Goal: Task Accomplishment & Management: Manage account settings

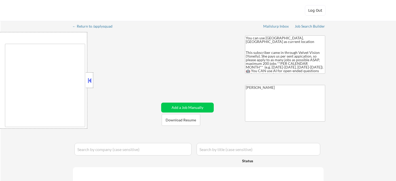
type textarea "[GEOGRAPHIC_DATA], [GEOGRAPHIC_DATA] [GEOGRAPHIC_DATA], [GEOGRAPHIC_DATA] [GEOG…"
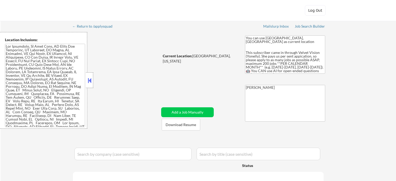
select select ""pending""
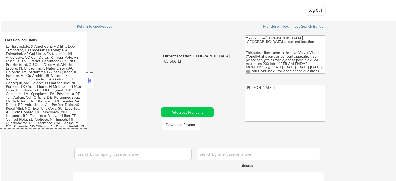
select select ""pending""
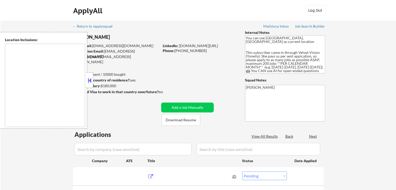
select select ""pending""
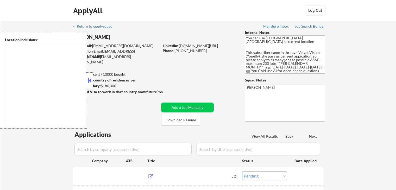
select select ""pending""
type textarea "[GEOGRAPHIC_DATA], [GEOGRAPHIC_DATA] [GEOGRAPHIC_DATA], [GEOGRAPHIC_DATA] [GEOG…"
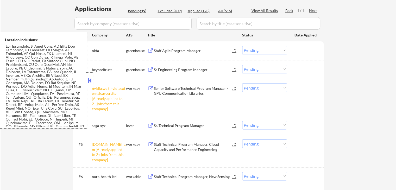
scroll to position [156, 0]
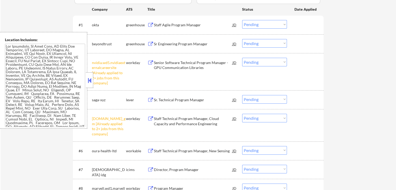
drag, startPoint x: 262, startPoint y: 62, endPoint x: 262, endPoint y: 65, distance: 2.6
click at [262, 62] on select "Choose an option... Pending Applied Excluded (Questions) Excluded (Expired) Exc…" at bounding box center [264, 62] width 45 height 9
click at [242, 58] on select "Choose an option... Pending Applied Excluded (Questions) Excluded (Expired) Exc…" at bounding box center [264, 62] width 45 height 9
click at [357, 86] on div "← Return to /applysquad Mailslurp Inbox Job Search Builder [PERSON_NAME] User E…" at bounding box center [198, 54] width 395 height 378
select select ""pending""
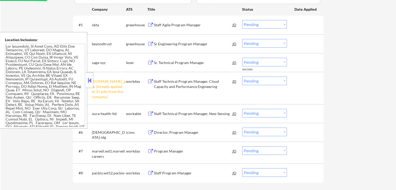
click at [267, 80] on select "Choose an option... Pending Applied Excluded (Questions) Excluded (Expired) Exc…" at bounding box center [264, 80] width 45 height 9
click at [242, 76] on select "Choose an option... Pending Applied Excluded (Questions) Excluded (Expired) Exc…" at bounding box center [264, 80] width 45 height 9
click at [332, 103] on div "← Return to /applysquad Mailslurp Inbox Job Search Builder [PERSON_NAME] User E…" at bounding box center [198, 35] width 395 height 340
select select ""pending""
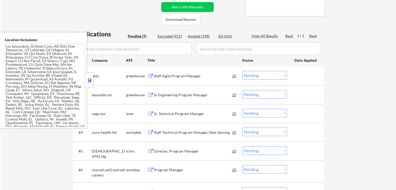
scroll to position [104, 0]
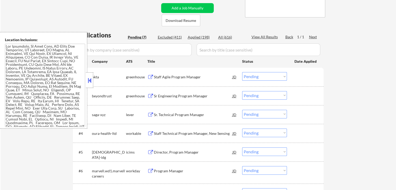
click at [200, 73] on div "Staff Agile Program Manager" at bounding box center [193, 76] width 79 height 9
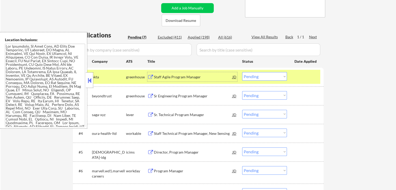
click at [199, 95] on div "Sr Engineering Program Manager" at bounding box center [193, 95] width 79 height 5
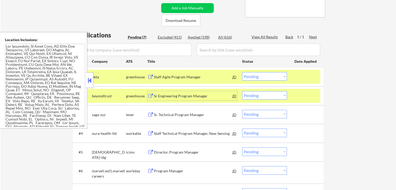
click at [261, 98] on select "Choose an option... Pending Applied Excluded (Questions) Excluded (Expired) Exc…" at bounding box center [264, 95] width 45 height 9
click at [242, 91] on select "Choose an option... Pending Applied Excluded (Questions) Excluded (Expired) Exc…" at bounding box center [264, 95] width 45 height 9
select select ""pending""
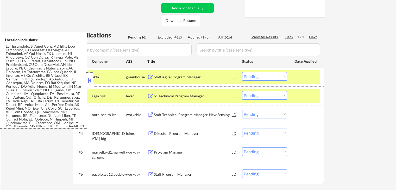
click at [206, 97] on div "Sr. Technical Program Manager" at bounding box center [193, 95] width 79 height 5
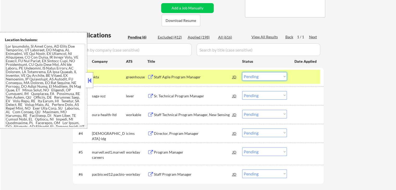
click at [256, 77] on select "Choose an option... Pending Applied Excluded (Questions) Excluded (Expired) Exc…" at bounding box center [264, 76] width 45 height 9
click at [242, 72] on select "Choose an option... Pending Applied Excluded (Questions) Excluded (Expired) Exc…" at bounding box center [264, 76] width 45 height 9
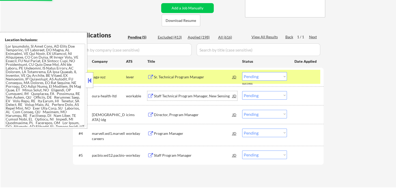
click at [216, 93] on div "Staff Technical Program Manager, New Sensing" at bounding box center [193, 95] width 79 height 5
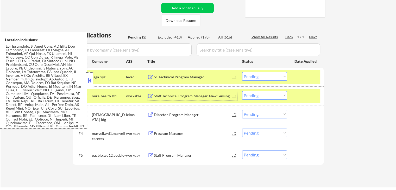
click at [255, 79] on select "Choose an option... Pending Applied Excluded (Questions) Excluded (Expired) Exc…" at bounding box center [264, 76] width 45 height 9
click at [242, 72] on select "Choose an option... Pending Applied Excluded (Questions) Excluded (Expired) Exc…" at bounding box center [264, 76] width 45 height 9
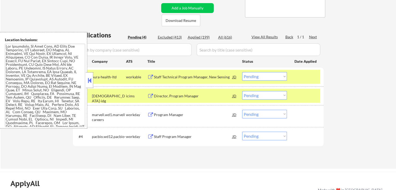
click at [194, 94] on div "Director, Program Manager" at bounding box center [193, 95] width 79 height 5
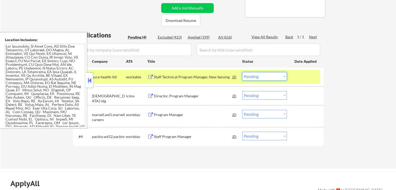
click at [265, 77] on select "Choose an option... Pending Applied Excluded (Questions) Excluded (Expired) Exc…" at bounding box center [264, 76] width 45 height 9
click at [242, 72] on select "Choose an option... Pending Applied Excluded (Questions) Excluded (Expired) Exc…" at bounding box center [264, 76] width 45 height 9
click at [201, 115] on div "Program Manager" at bounding box center [193, 114] width 79 height 5
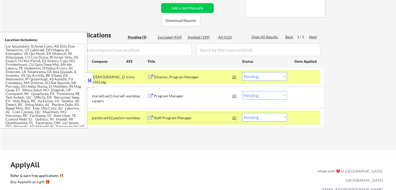
drag, startPoint x: 266, startPoint y: 74, endPoint x: 264, endPoint y: 80, distance: 6.1
click at [265, 75] on select "Choose an option... Pending Applied Excluded (Questions) Excluded (Expired) Exc…" at bounding box center [264, 76] width 45 height 9
select select ""excluded__expired_""
click at [242, 72] on select "Choose an option... Pending Applied Excluded (Questions) Excluded (Expired) Exc…" at bounding box center [264, 76] width 45 height 9
click at [253, 97] on select "Choose an option... Pending Applied Excluded (Questions) Excluded (Expired) Exc…" at bounding box center [264, 95] width 45 height 9
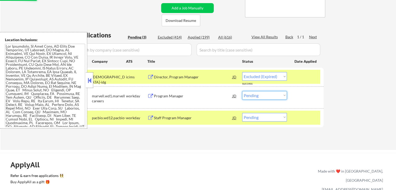
select select ""excluded__expired_""
click at [242, 91] on select "Choose an option... Pending Applied Excluded (Questions) Excluded (Expired) Exc…" at bounding box center [264, 95] width 45 height 9
click at [205, 117] on div "Staff Program Manager" at bounding box center [193, 117] width 79 height 5
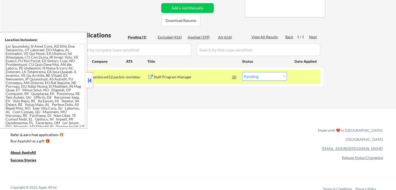
click at [257, 79] on select "Choose an option... Pending Applied Excluded (Questions) Excluded (Expired) Exc…" at bounding box center [264, 76] width 45 height 9
select select ""applied""
click at [242, 72] on select "Choose an option... Pending Applied Excluded (Questions) Excluded (Expired) Exc…" at bounding box center [264, 76] width 45 height 9
